Goal: Find specific page/section: Find specific page/section

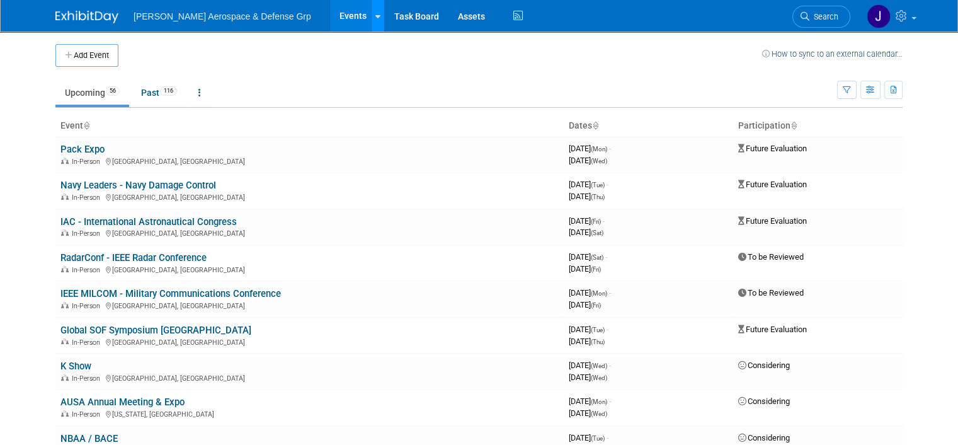
click at [371, 20] on link at bounding box center [377, 15] width 13 height 31
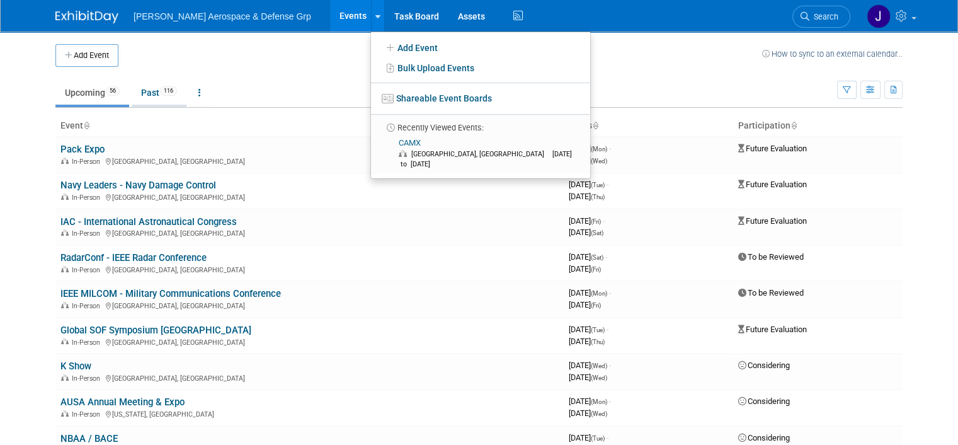
click at [137, 89] on link "Past 116" at bounding box center [159, 93] width 55 height 24
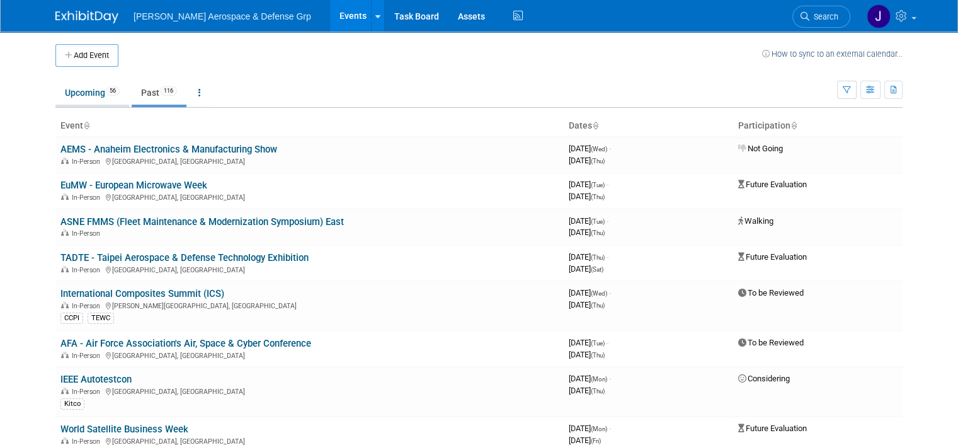
click at [95, 96] on link "Upcoming 56" at bounding box center [92, 93] width 74 height 24
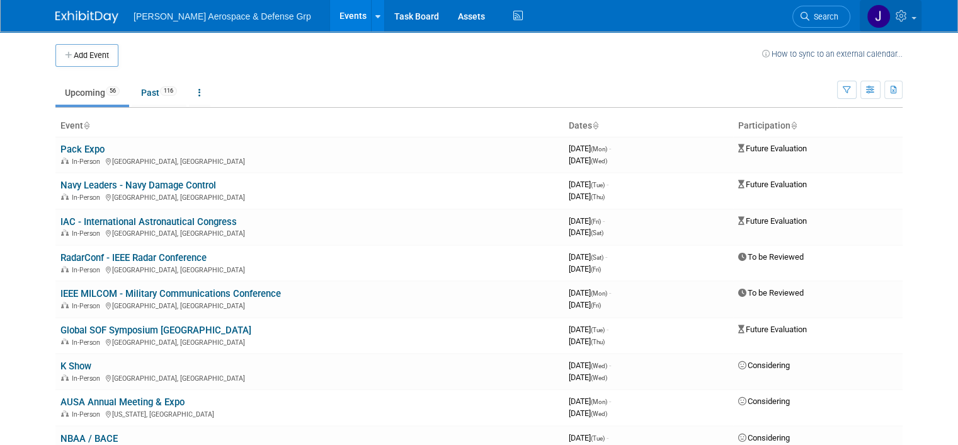
click at [921, 21] on link at bounding box center [891, 15] width 62 height 31
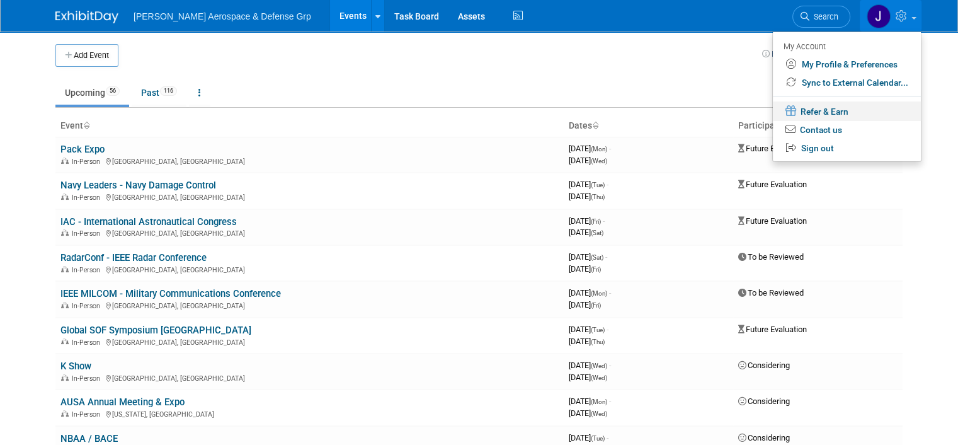
click at [816, 113] on link "Refer & Earn" at bounding box center [847, 111] width 148 height 20
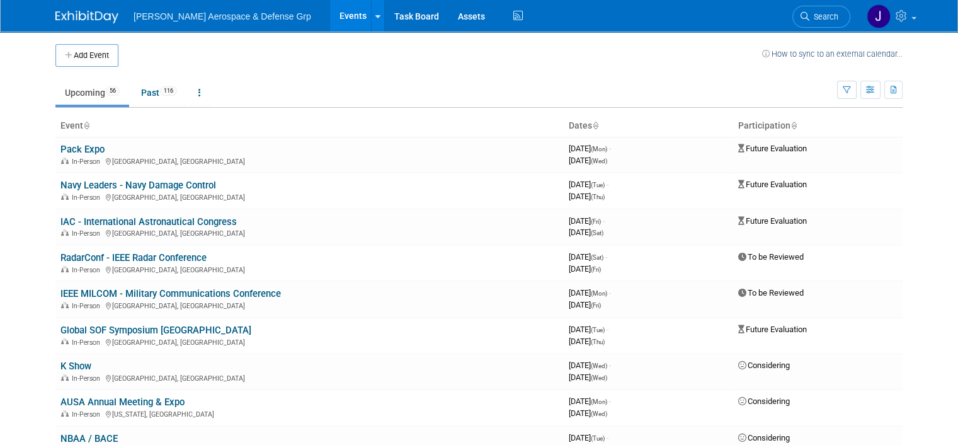
click at [149, 19] on span "[PERSON_NAME] Aerospace & Defense Grp" at bounding box center [223, 16] width 178 height 10
click at [69, 150] on link "Pack Expo" at bounding box center [82, 149] width 44 height 11
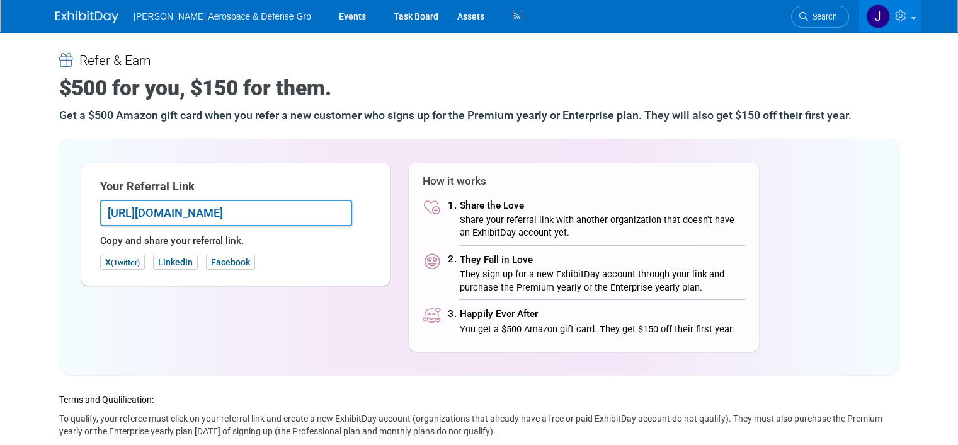
click at [191, 16] on span "[PERSON_NAME] Aerospace & Defense Grp" at bounding box center [223, 16] width 178 height 10
click at [151, 16] on span "[PERSON_NAME] Aerospace & Defense Grp" at bounding box center [223, 16] width 178 height 10
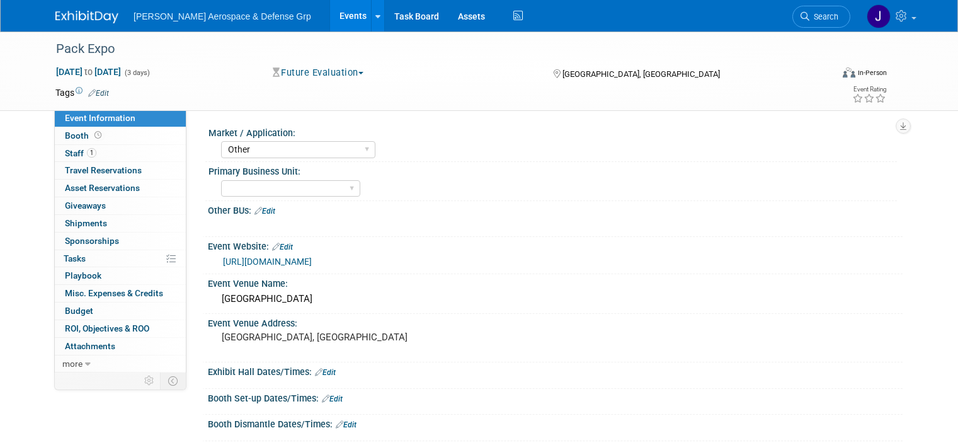
select select "Other"
